Goal: Information Seeking & Learning: Learn about a topic

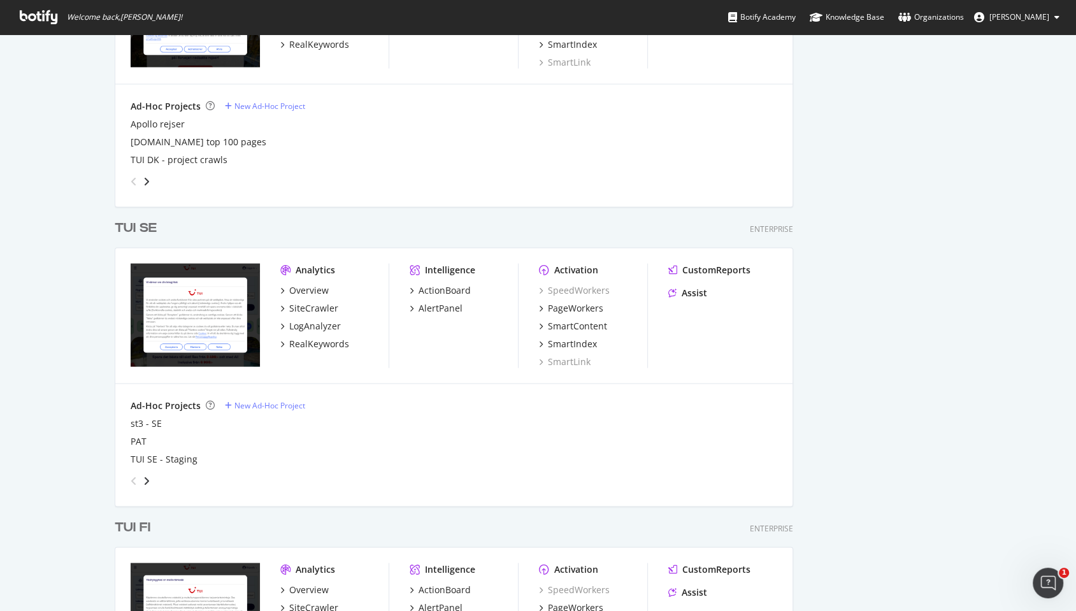
scroll to position [2113, 0]
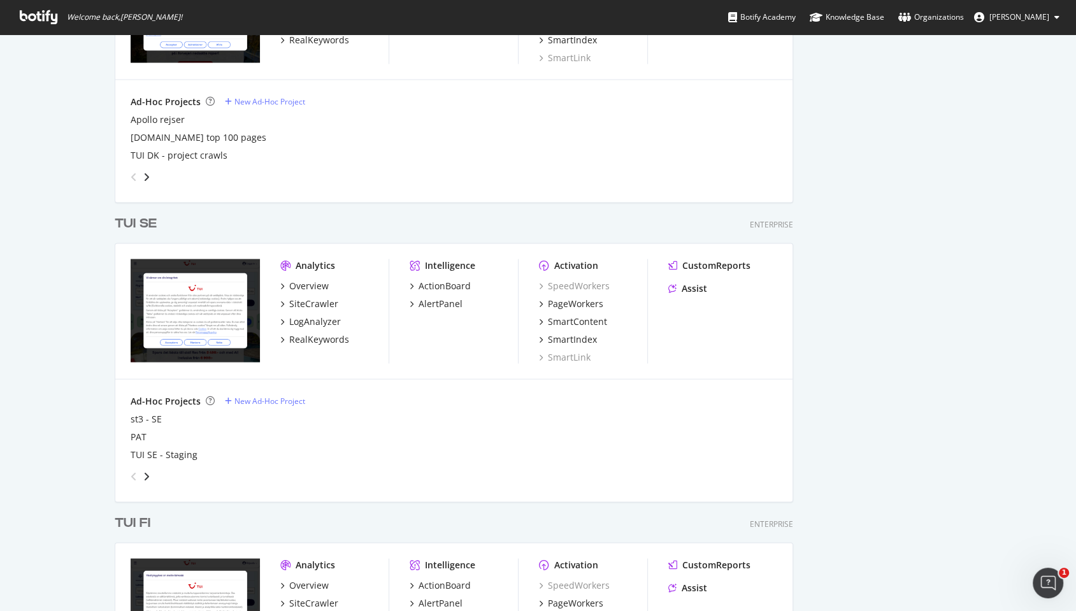
click at [136, 226] on div "TUI SE" at bounding box center [136, 223] width 42 height 18
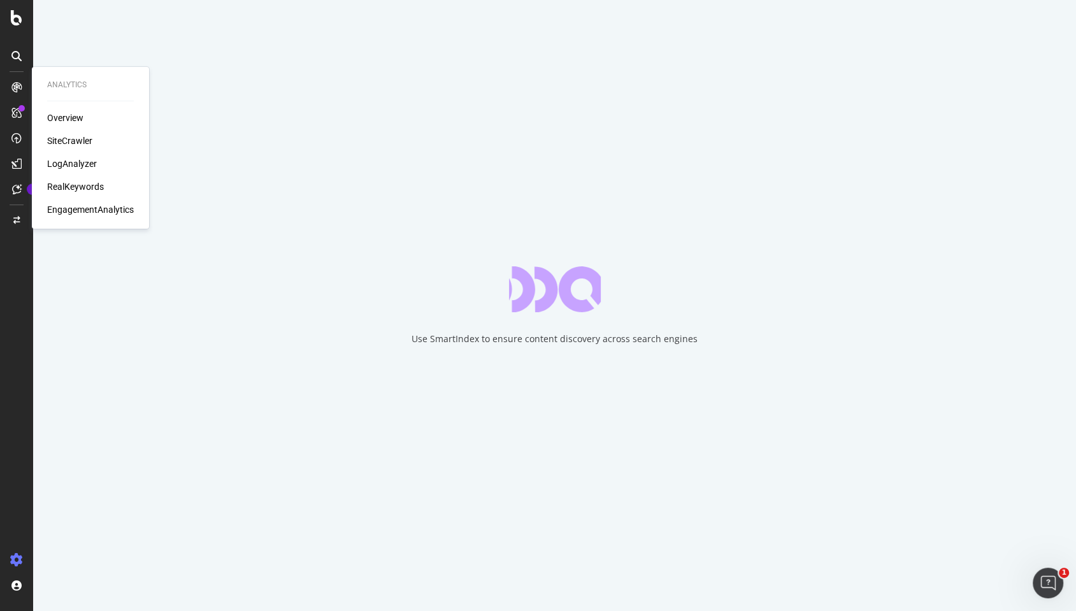
click at [83, 162] on div "LogAnalyzer" at bounding box center [72, 163] width 50 height 13
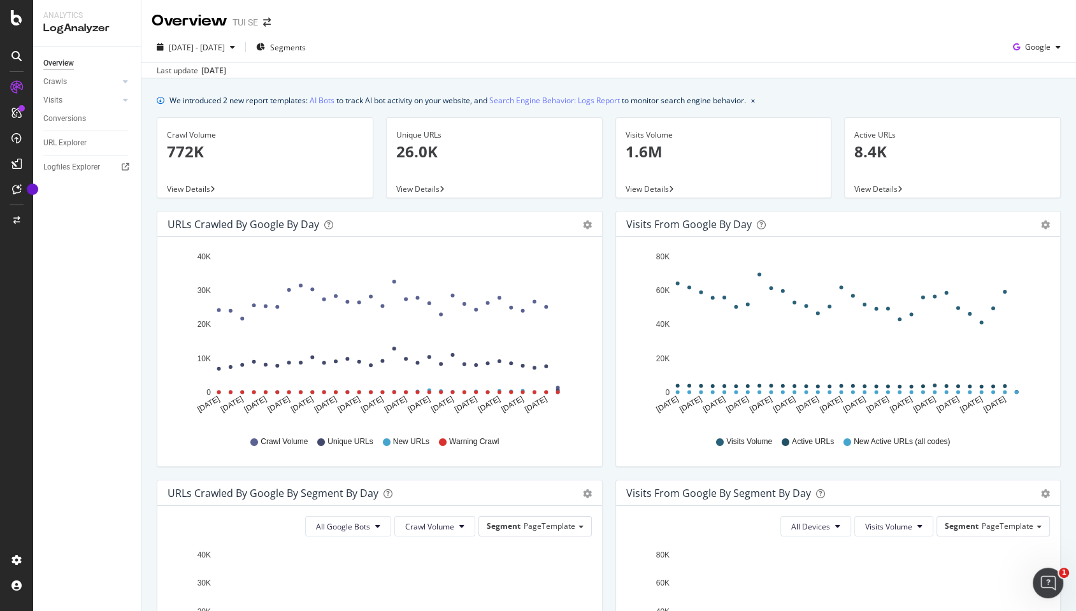
scroll to position [43, 0]
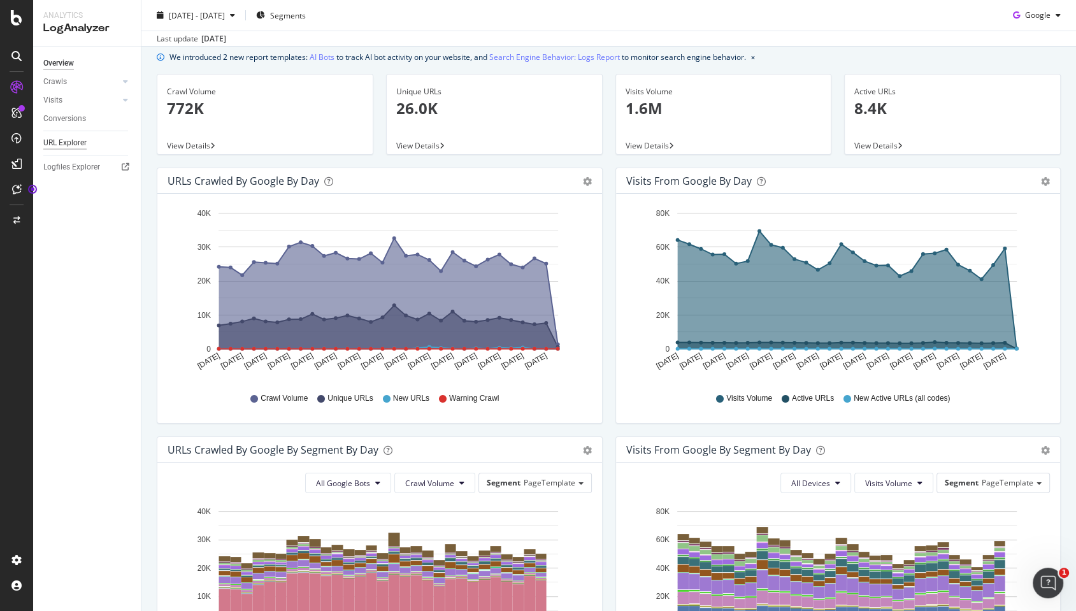
click at [75, 141] on div "URL Explorer" at bounding box center [64, 142] width 43 height 13
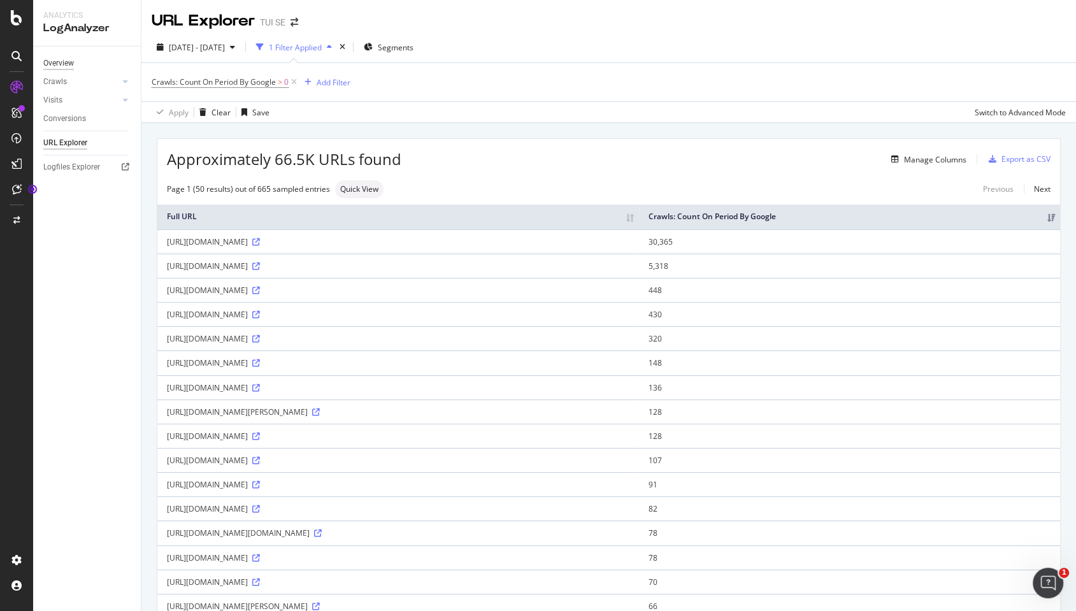
click at [62, 62] on div "Overview" at bounding box center [58, 63] width 31 height 13
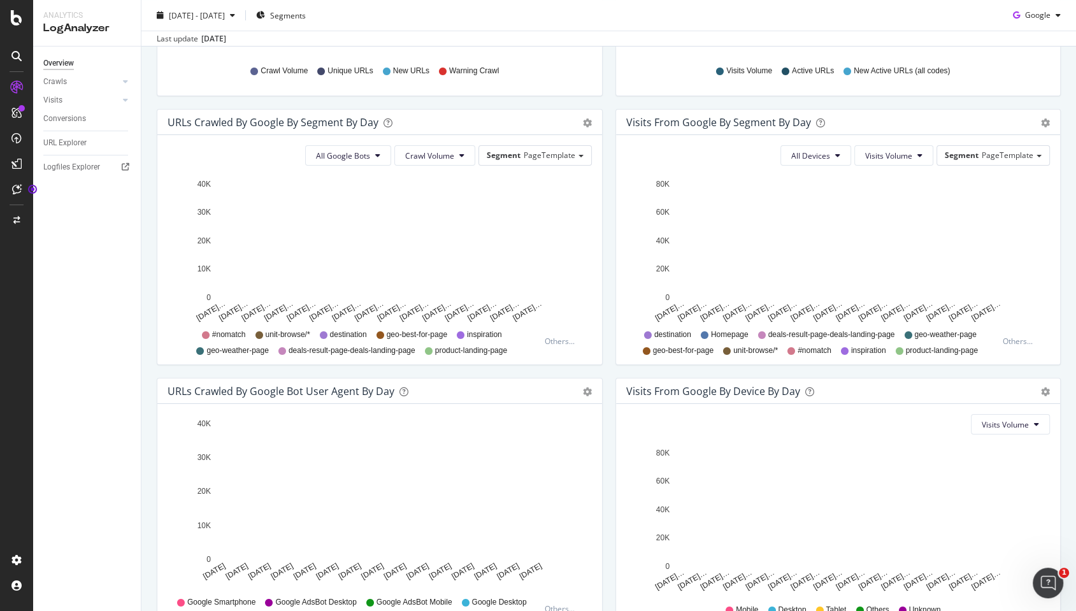
scroll to position [449, 0]
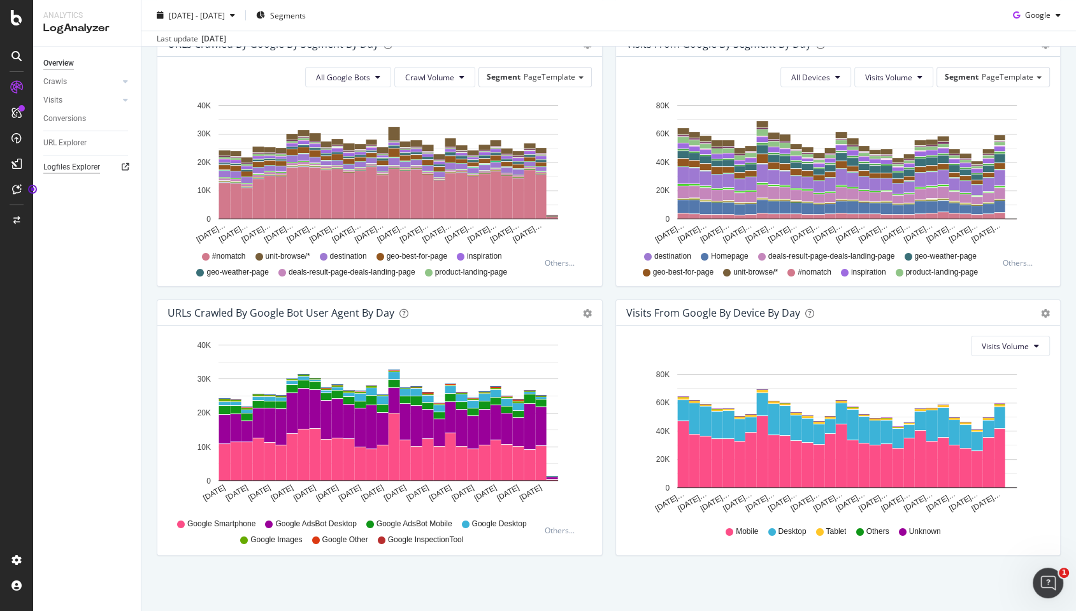
click at [65, 167] on div "Logfiles Explorer" at bounding box center [71, 166] width 57 height 13
click at [57, 99] on div "Visits" at bounding box center [52, 100] width 19 height 13
